Goal: Task Accomplishment & Management: Use online tool/utility

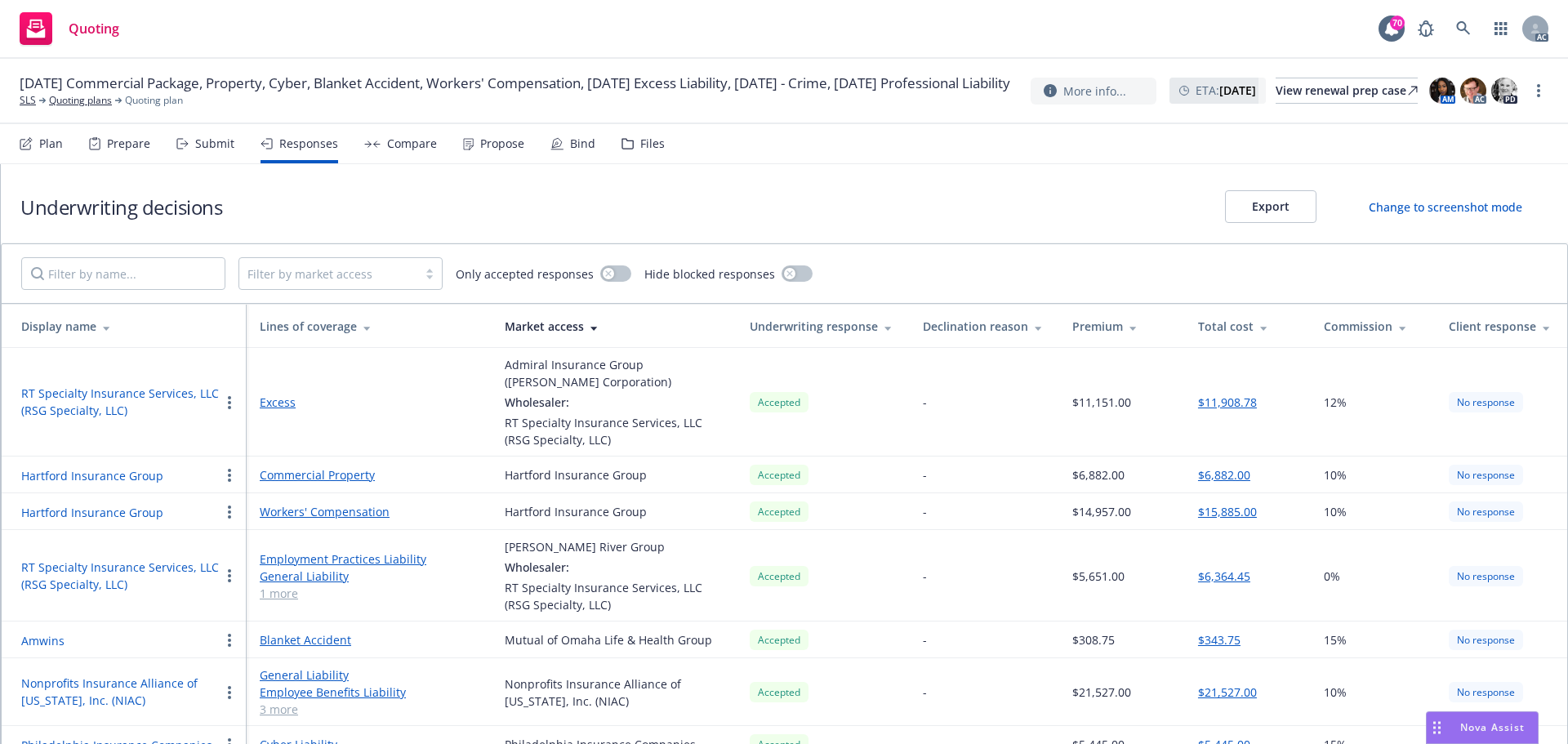
click at [506, 150] on div "Propose" at bounding box center [502, 144] width 44 height 13
